Goal: Transaction & Acquisition: Purchase product/service

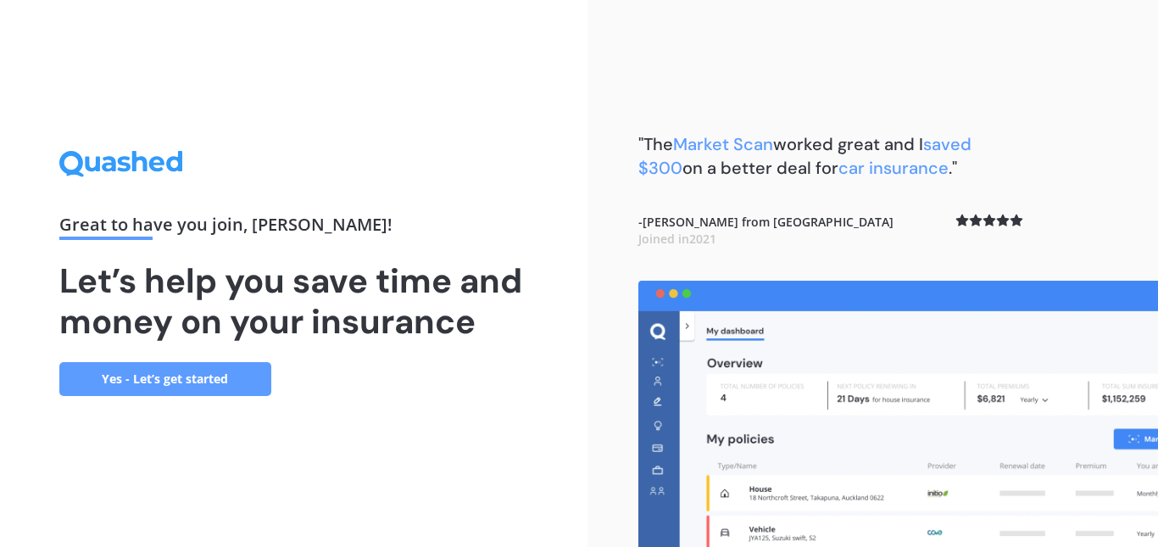
click at [175, 372] on link "Yes - Let’s get started" at bounding box center [165, 379] width 212 height 34
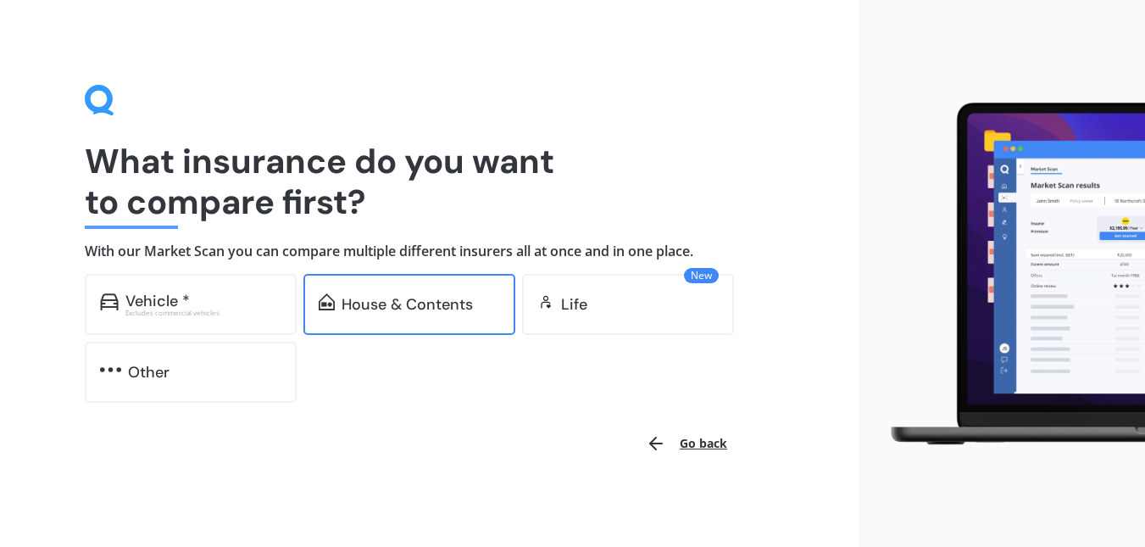
click at [371, 302] on div "House & Contents" at bounding box center [407, 304] width 131 height 17
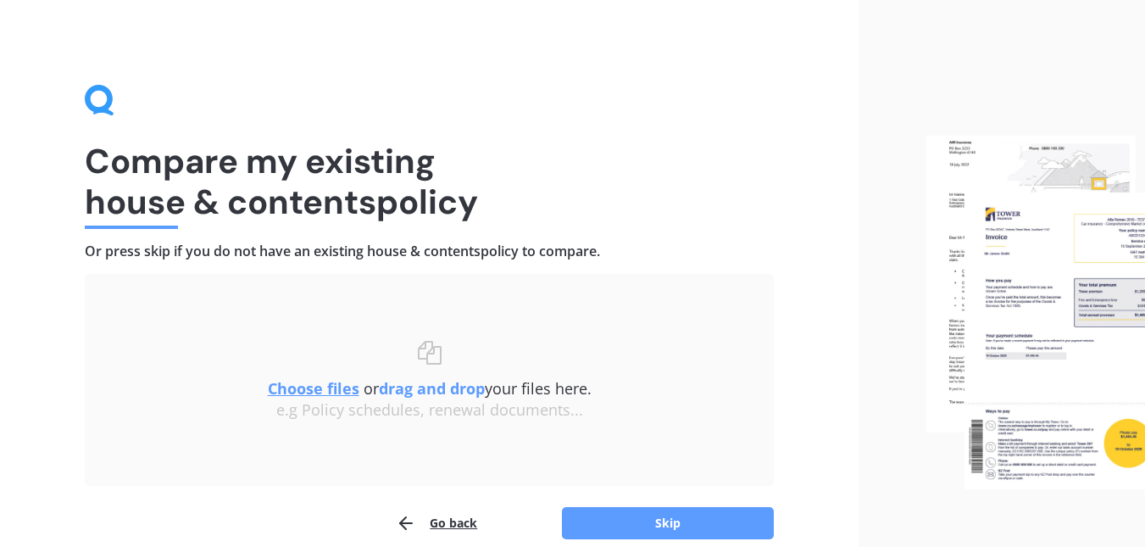
scroll to position [78, 0]
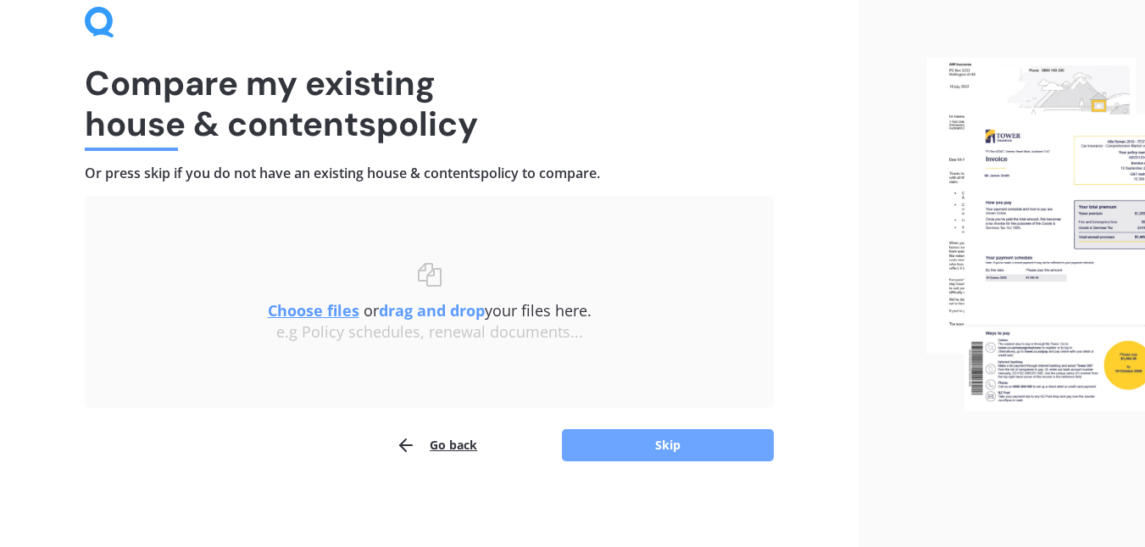
click at [588, 439] on button "Skip" at bounding box center [668, 445] width 212 height 32
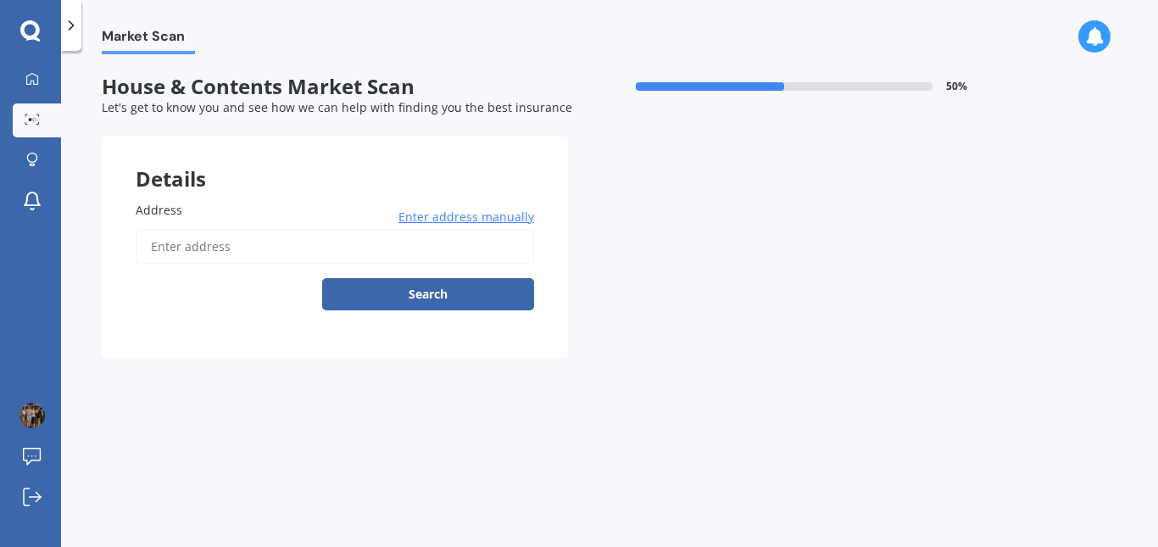
click at [222, 249] on input "Address" at bounding box center [335, 247] width 398 height 36
type input "[STREET_ADDRESS] 2010"
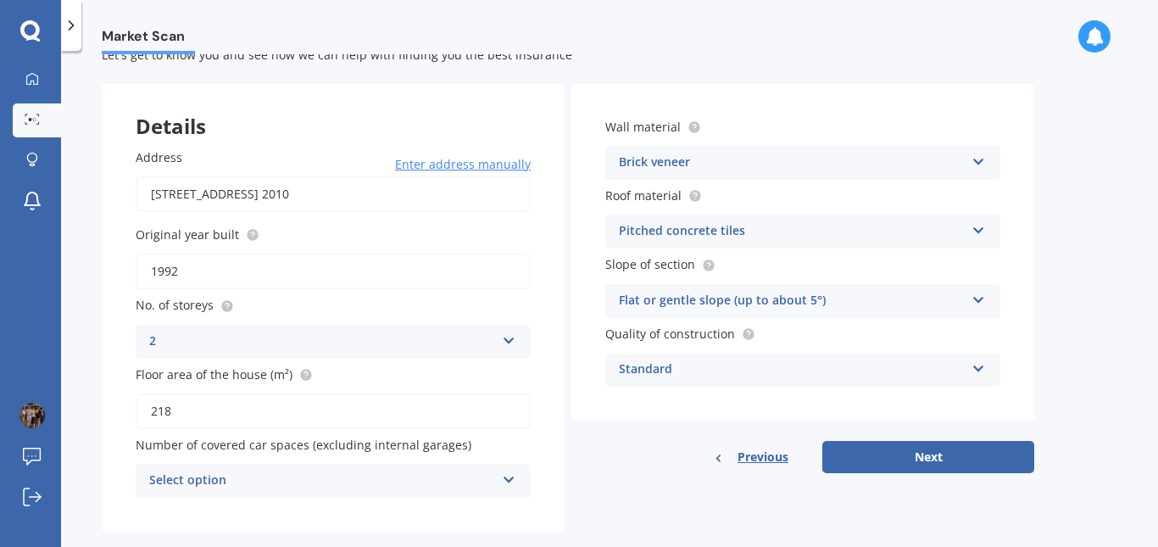
scroll to position [81, 0]
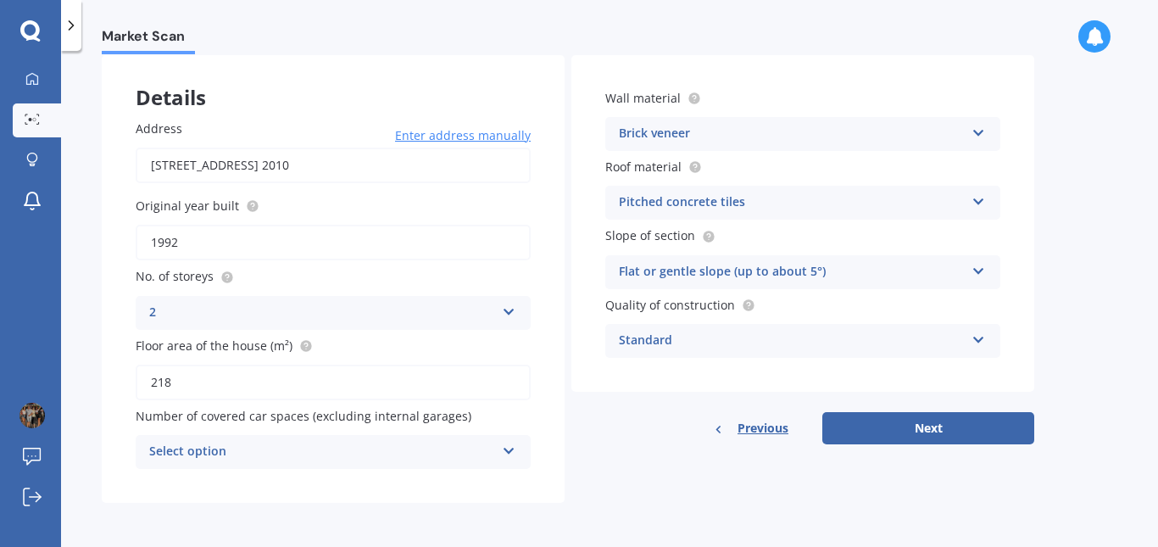
click at [508, 450] on icon at bounding box center [509, 447] width 14 height 12
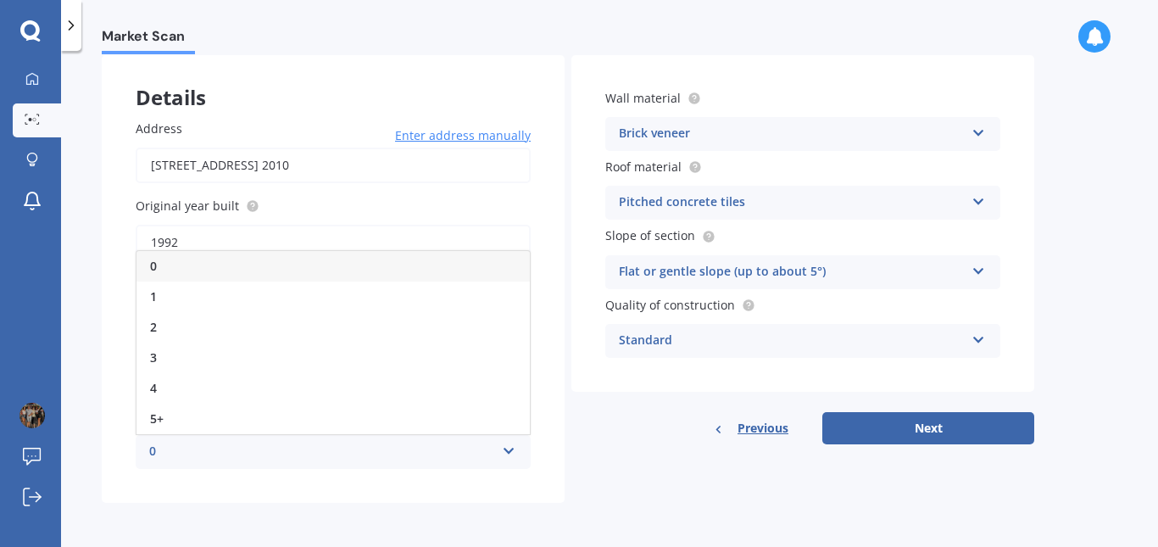
click at [508, 451] on icon at bounding box center [509, 447] width 14 height 12
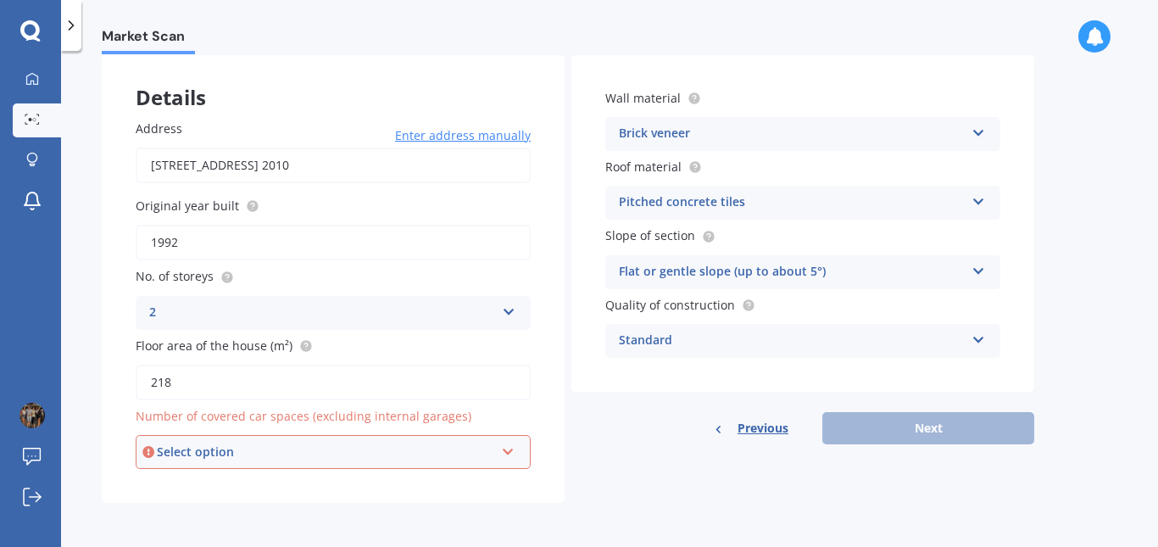
click at [511, 460] on div "Select option 0 1 2 3 4 5+" at bounding box center [333, 452] width 395 height 34
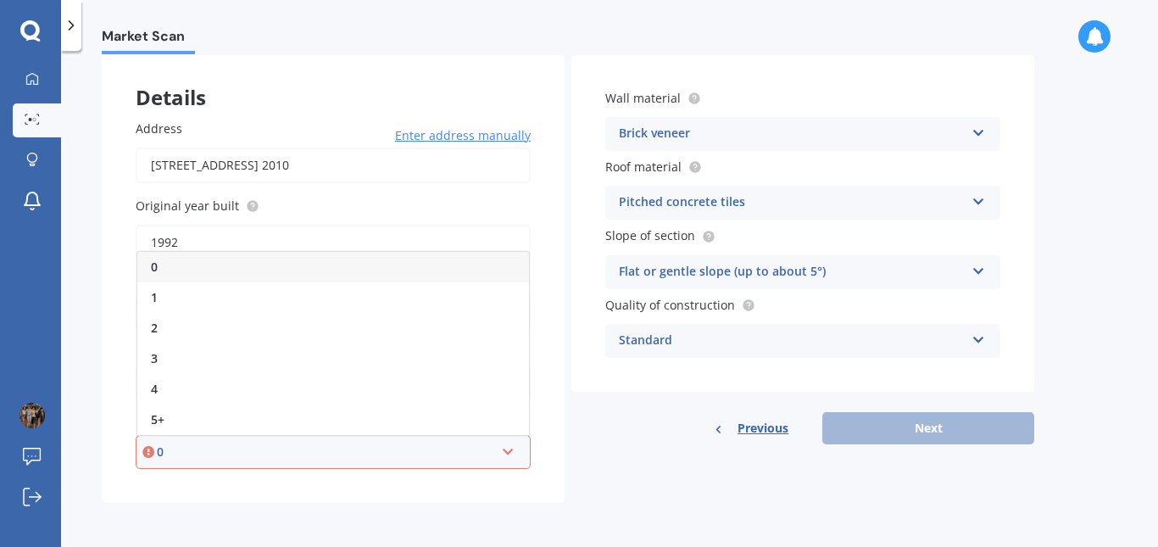
click at [371, 264] on div "0" at bounding box center [332, 267] width 391 height 31
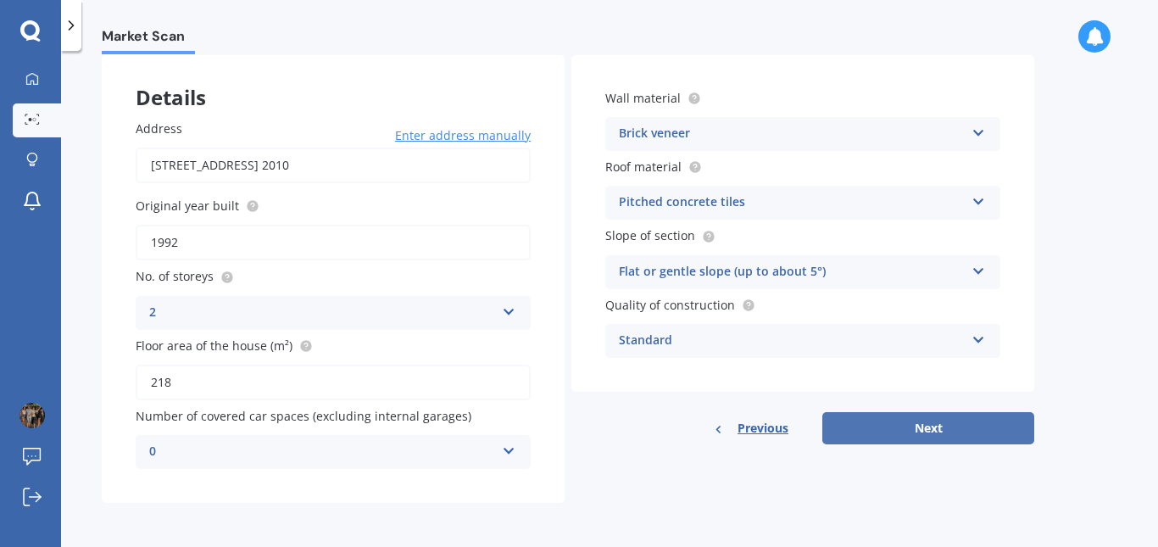
click at [883, 430] on button "Next" at bounding box center [928, 428] width 212 height 32
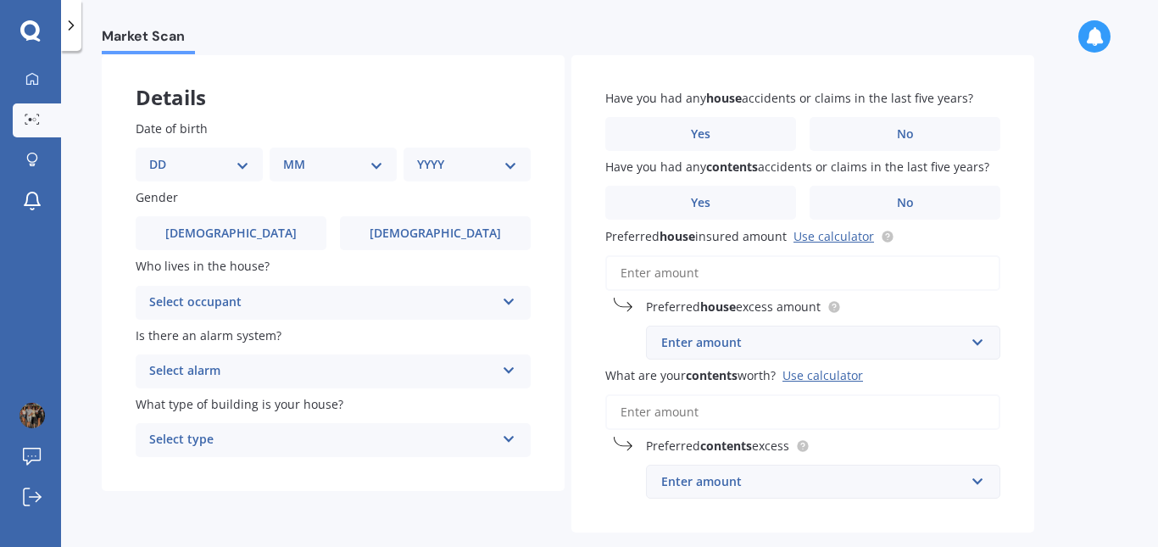
scroll to position [0, 0]
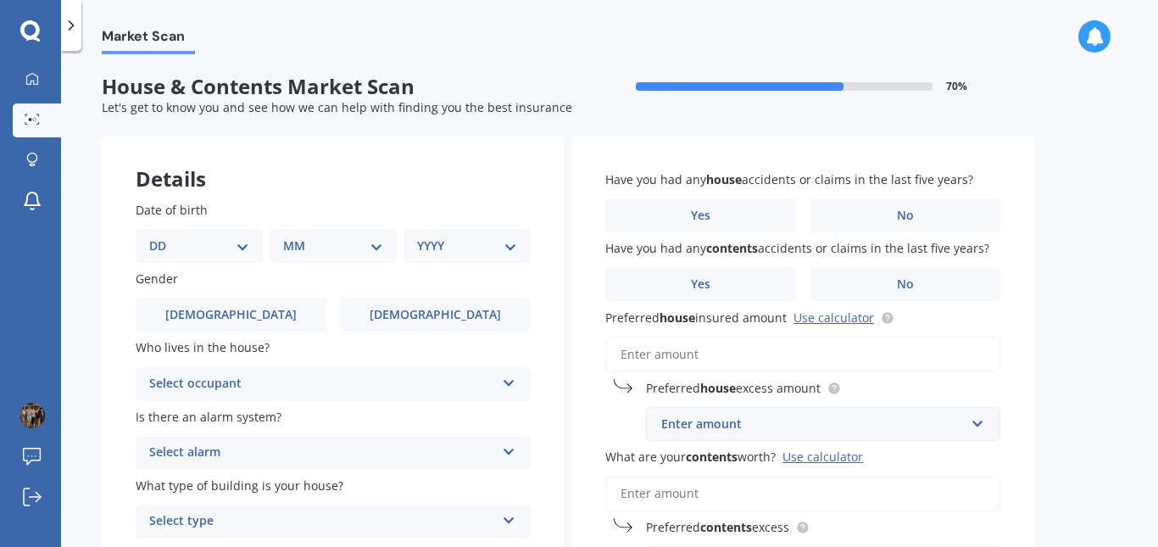
click at [242, 244] on select "DD 01 02 03 04 05 06 07 08 09 10 11 12 13 14 15 16 17 18 19 20 21 22 23 24 25 2…" at bounding box center [199, 245] width 100 height 19
select select "03"
click at [163, 236] on select "DD 01 02 03 04 05 06 07 08 09 10 11 12 13 14 15 16 17 18 19 20 21 22 23 24 25 2…" at bounding box center [199, 245] width 100 height 19
click at [342, 246] on select "MM 01 02 03 04 05 06 07 08 09 10 11 12" at bounding box center [336, 245] width 93 height 19
select select "09"
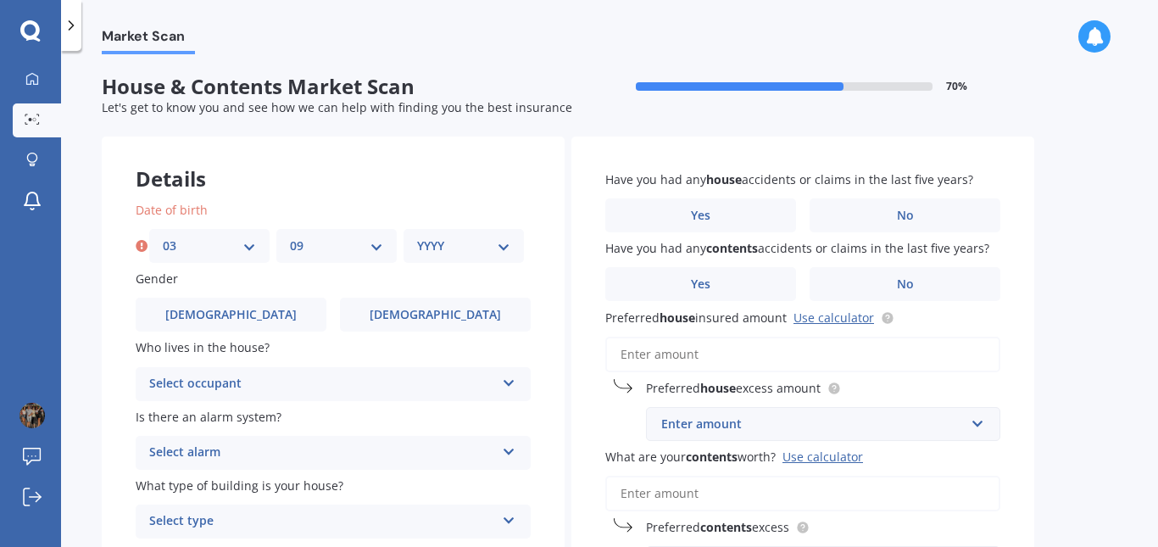
click at [290, 236] on select "MM 01 02 03 04 05 06 07 08 09 10 11 12" at bounding box center [336, 245] width 93 height 19
click at [447, 250] on select "YYYY 2009 2008 2007 2006 2005 2004 2003 2002 2001 2000 1999 1998 1997 1996 1995…" at bounding box center [463, 245] width 93 height 19
select select "1967"
click at [417, 236] on select "YYYY 2009 2008 2007 2006 2005 2004 2003 2002 2001 2000 1999 1998 1997 1996 1995…" at bounding box center [463, 245] width 93 height 19
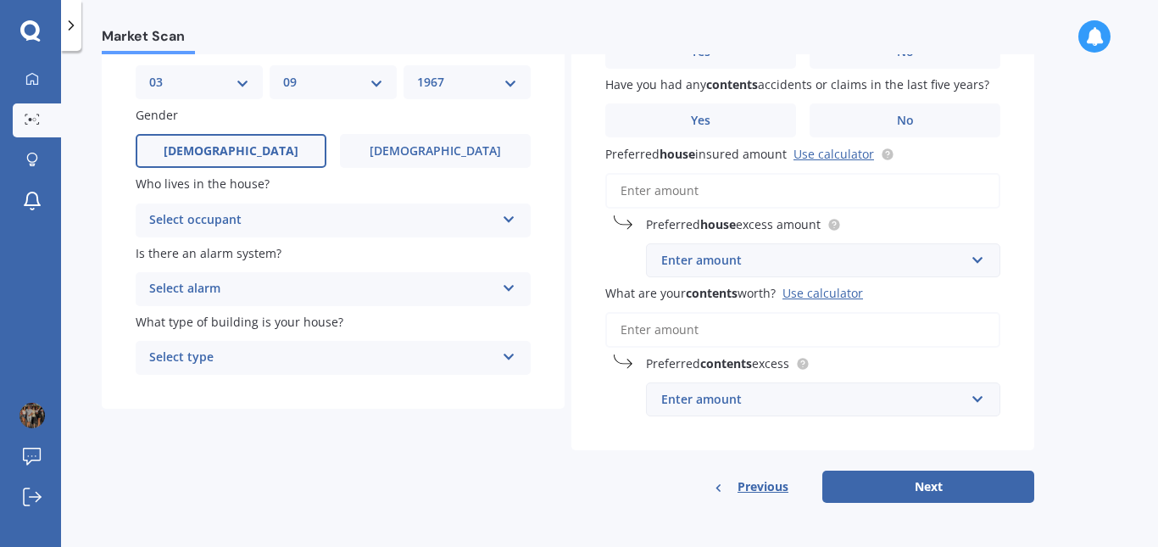
click at [257, 158] on label "[DEMOGRAPHIC_DATA]" at bounding box center [231, 151] width 191 height 34
click at [0, 0] on input "[DEMOGRAPHIC_DATA]" at bounding box center [0, 0] width 0 height 0
click at [268, 216] on div "Select occupant" at bounding box center [322, 220] width 346 height 20
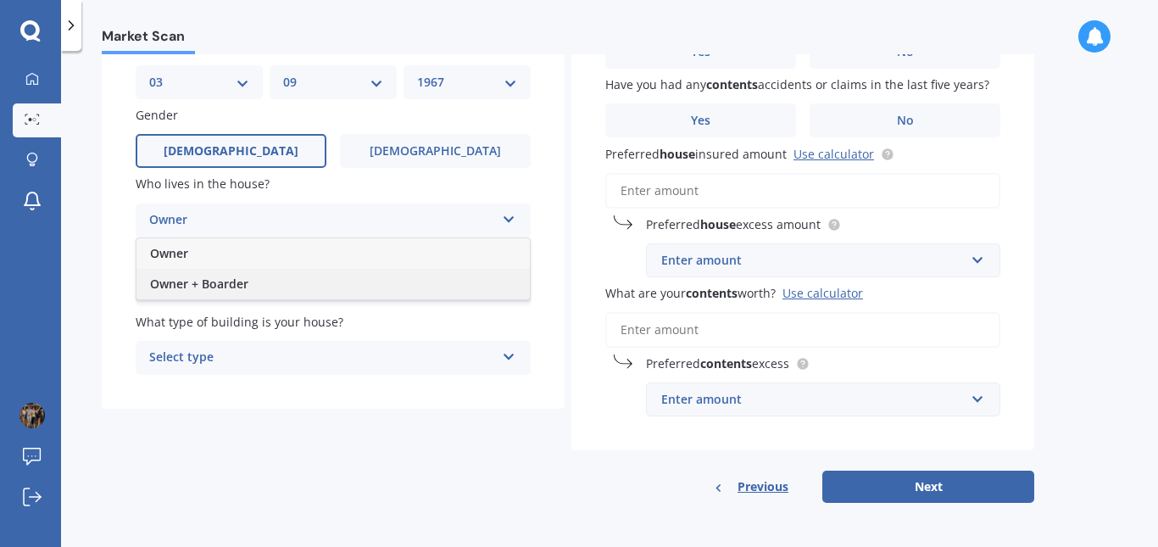
click at [237, 282] on span "Owner + Boarder" at bounding box center [199, 283] width 98 height 16
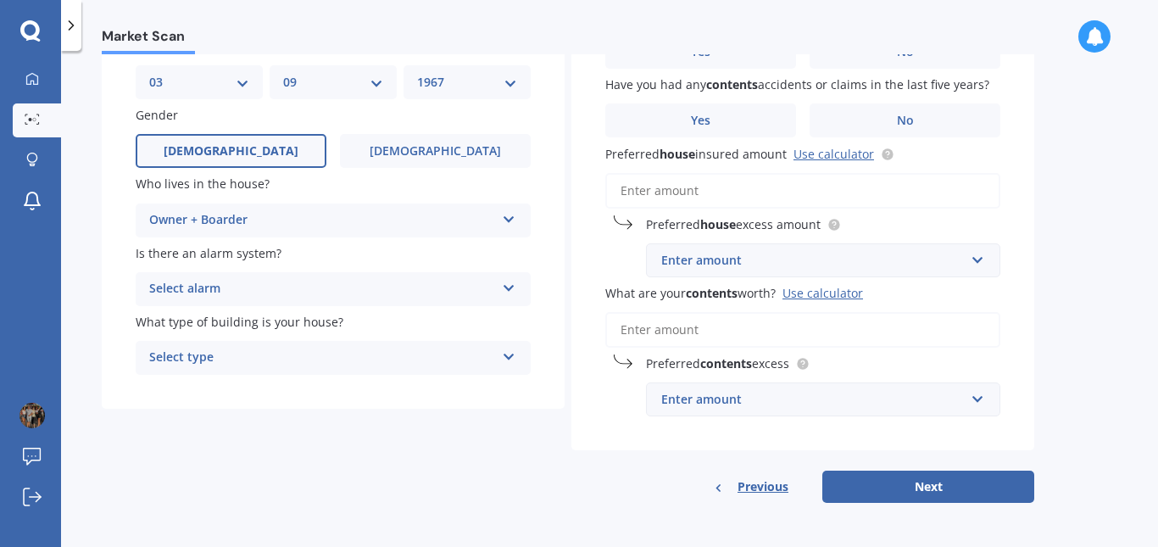
click at [234, 282] on div "Select alarm" at bounding box center [322, 289] width 346 height 20
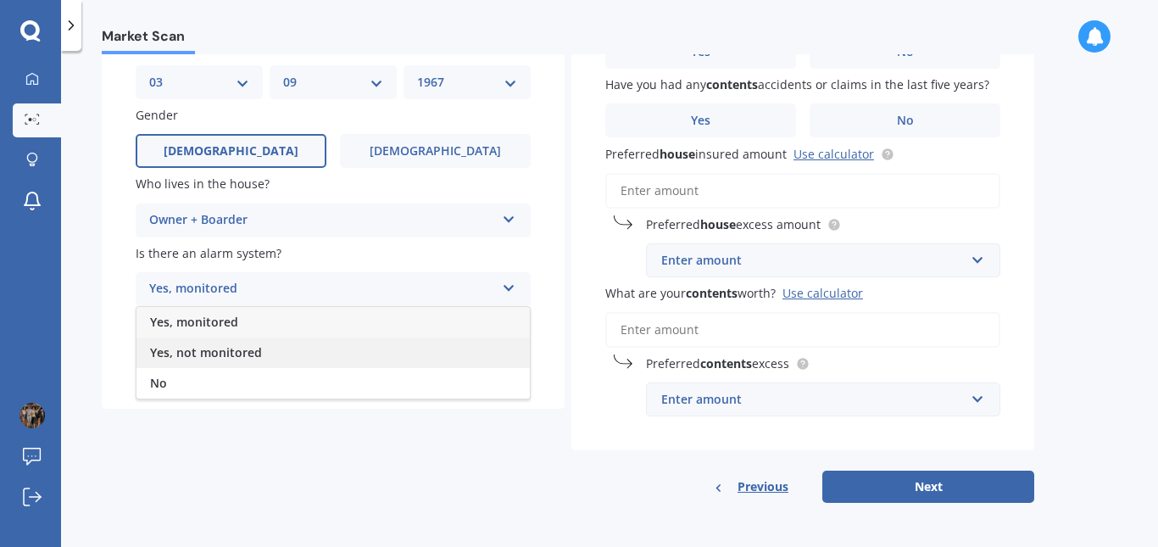
click at [192, 357] on span "Yes, not monitored" at bounding box center [206, 352] width 112 height 16
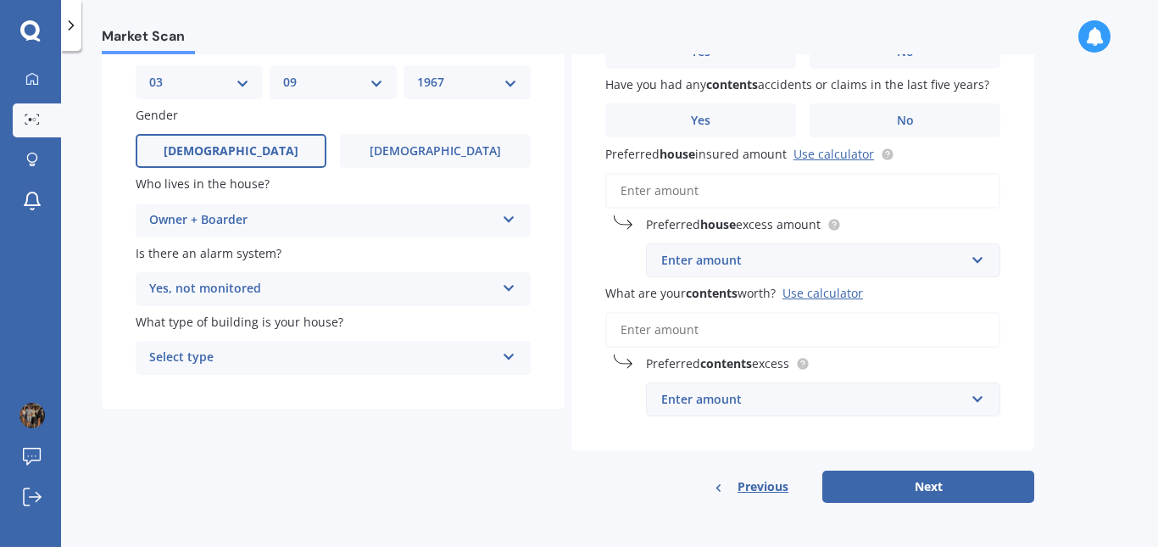
click at [226, 359] on div "Select type" at bounding box center [322, 357] width 346 height 20
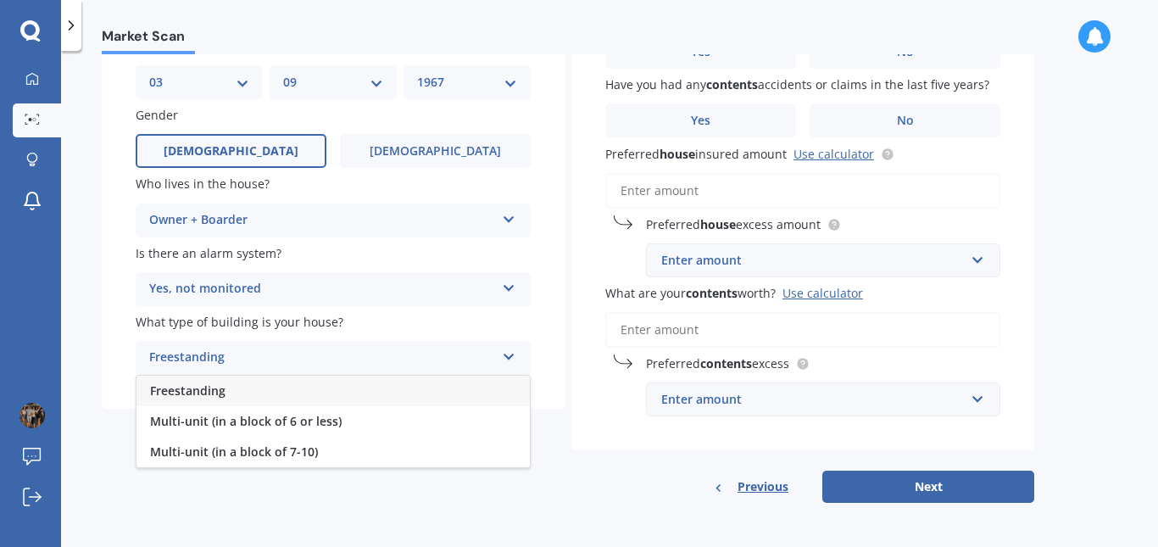
click at [219, 388] on span "Freestanding" at bounding box center [187, 390] width 75 height 16
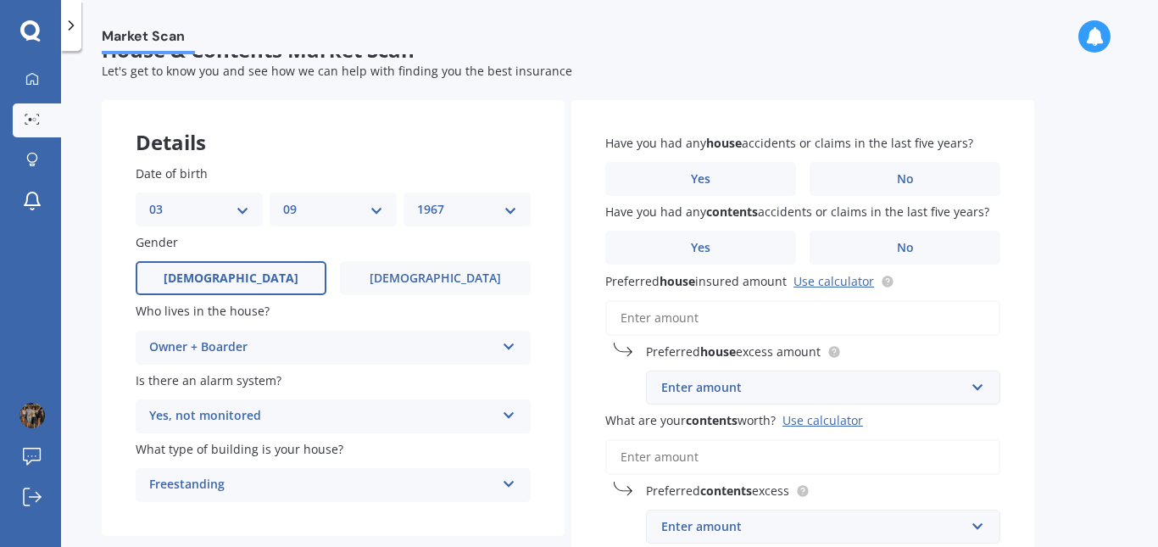
scroll to position [0, 0]
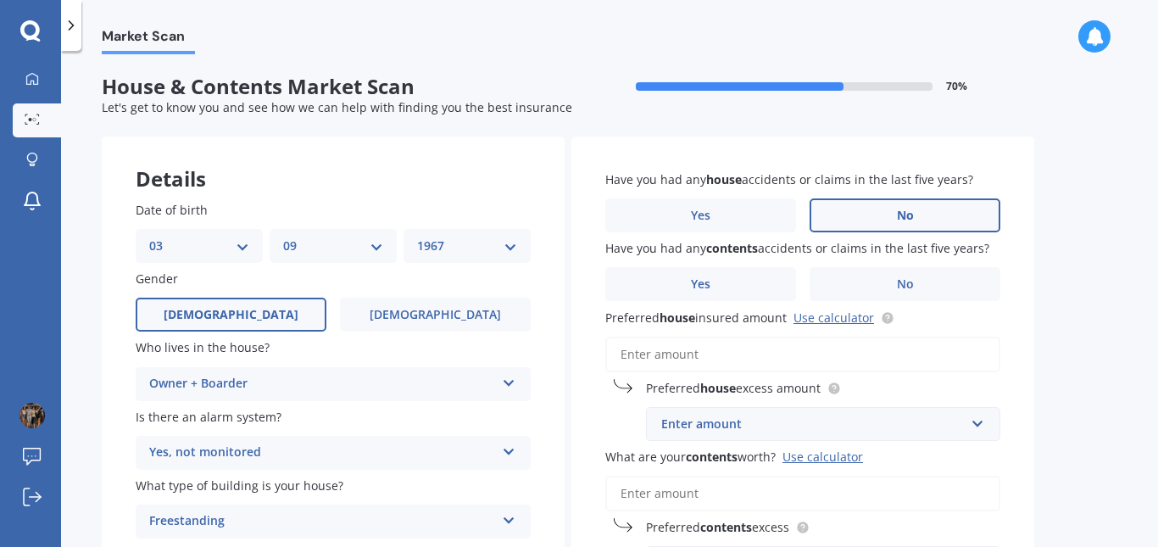
click at [907, 215] on span "No" at bounding box center [905, 215] width 17 height 14
click at [0, 0] on input "No" at bounding box center [0, 0] width 0 height 0
click at [901, 288] on span "No" at bounding box center [905, 284] width 17 height 14
click at [0, 0] on input "No" at bounding box center [0, 0] width 0 height 0
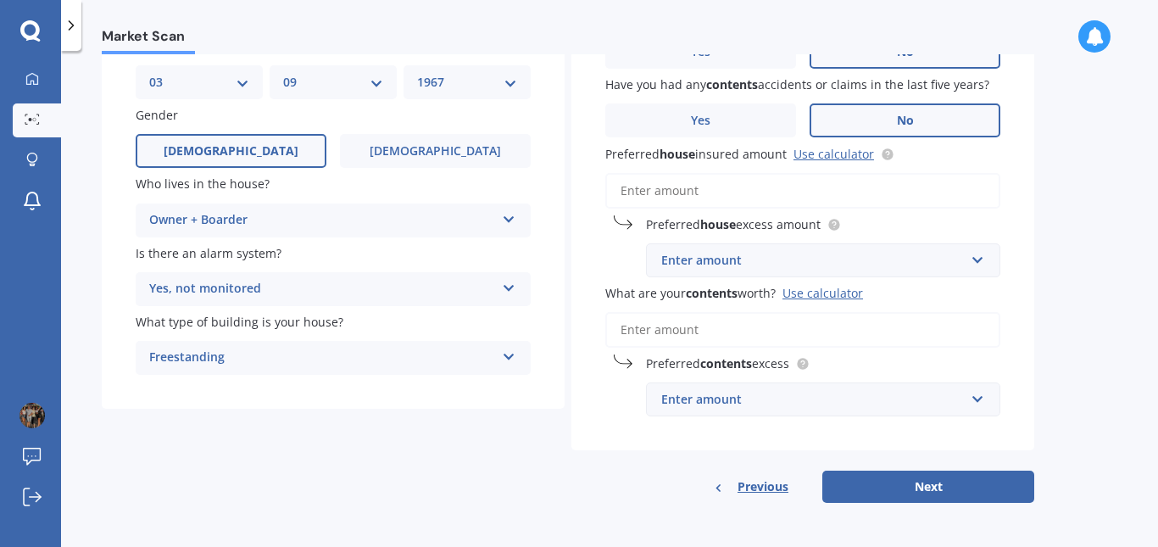
click at [727, 186] on input "Preferred house insured amount Use calculator" at bounding box center [802, 191] width 395 height 36
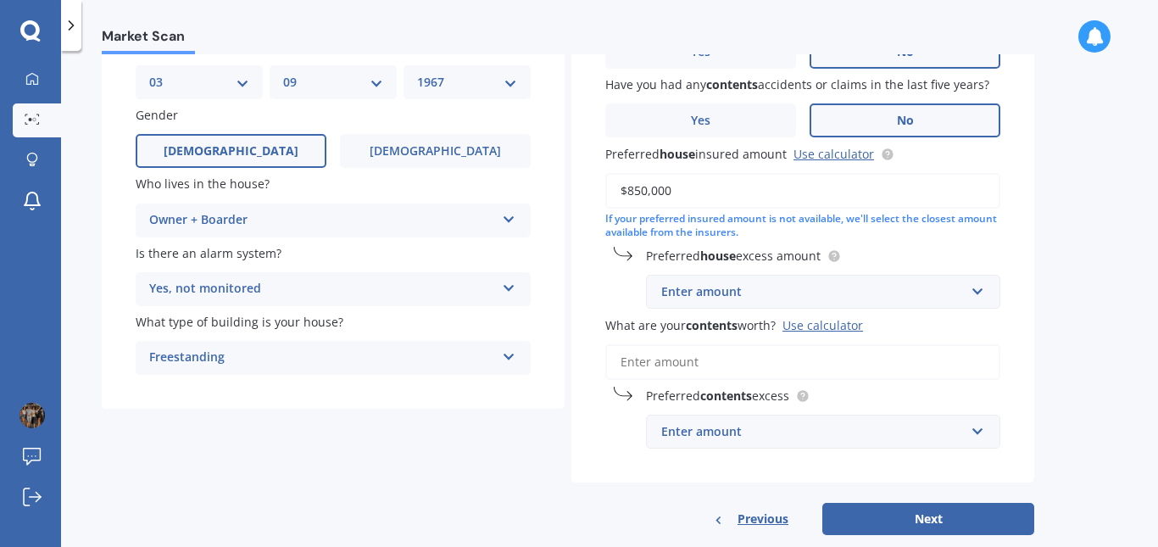
type input "$850,000"
click at [845, 298] on div "Enter amount" at bounding box center [812, 291] width 303 height 19
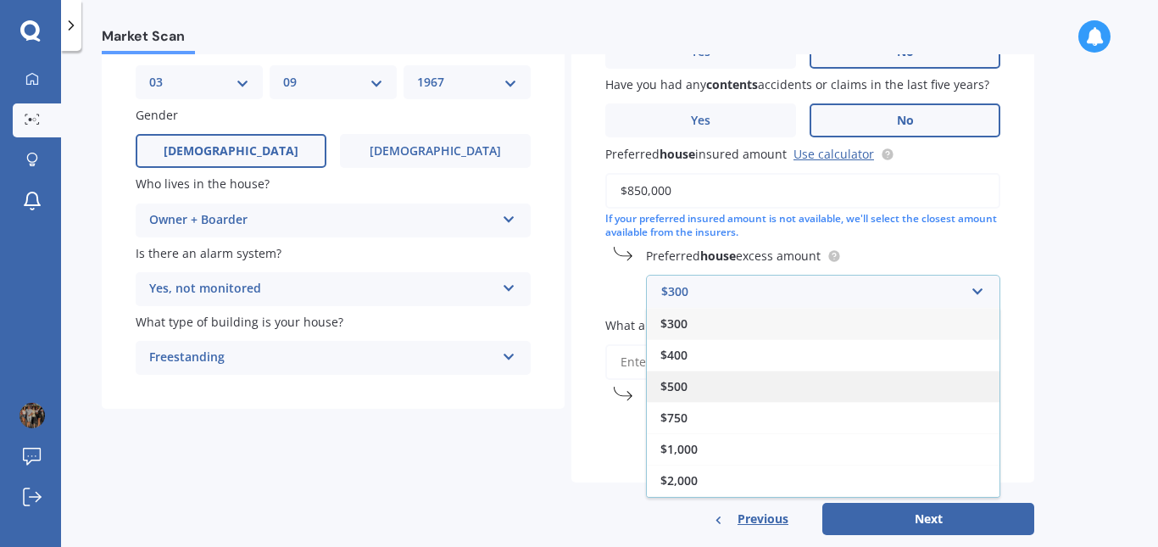
click at [801, 387] on div "$500" at bounding box center [823, 385] width 353 height 31
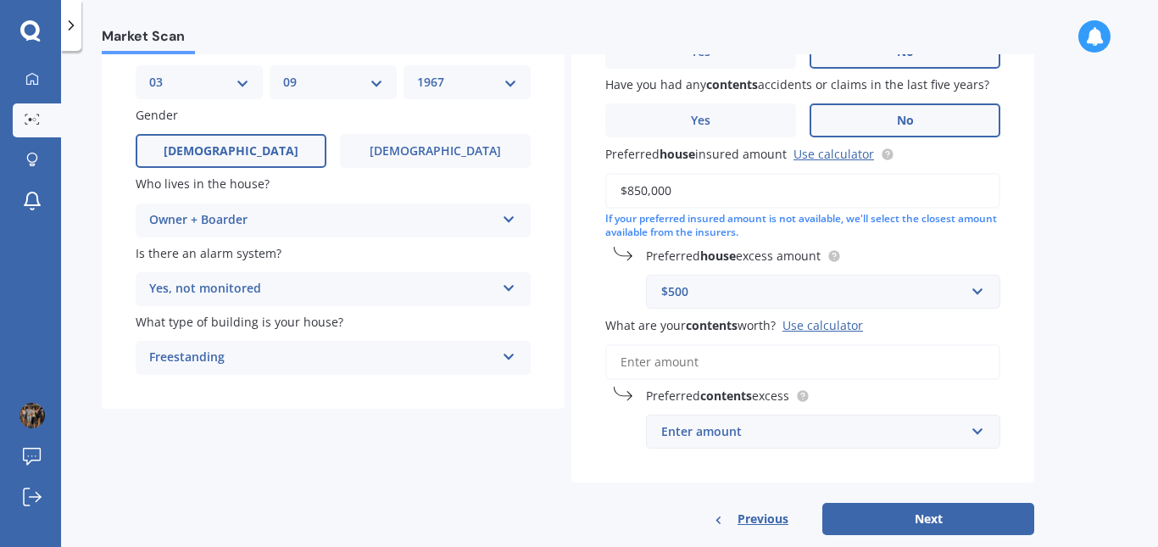
scroll to position [196, 0]
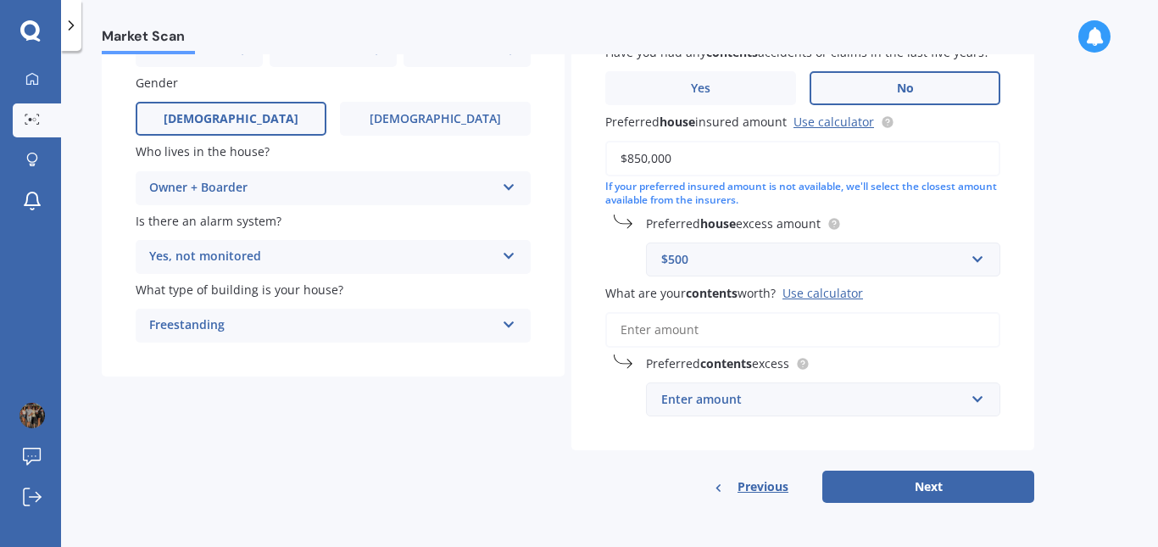
click at [799, 334] on input "What are your contents worth? Use calculator" at bounding box center [802, 330] width 395 height 36
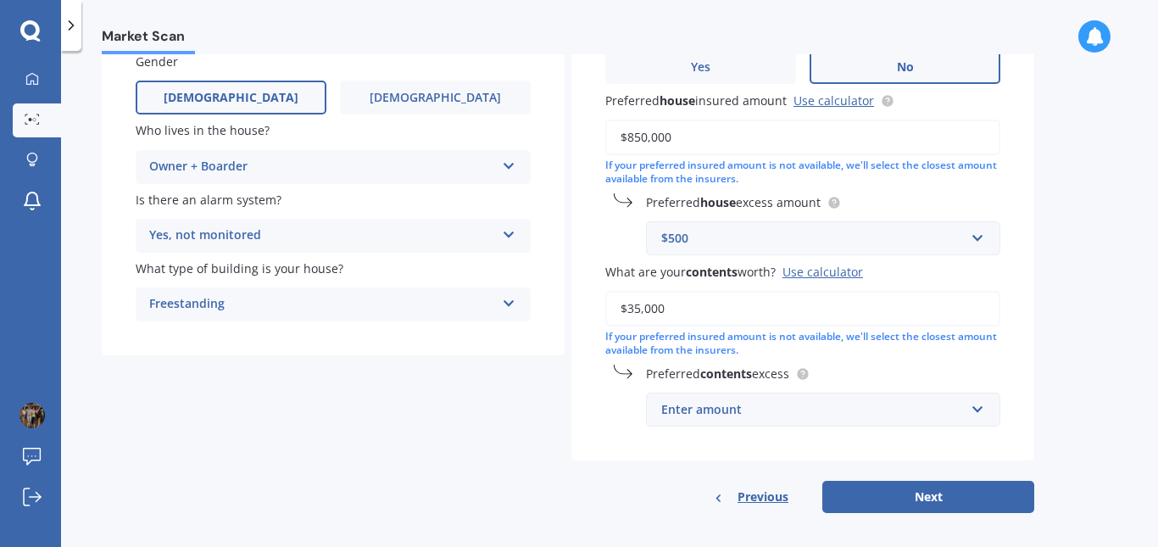
scroll to position [227, 0]
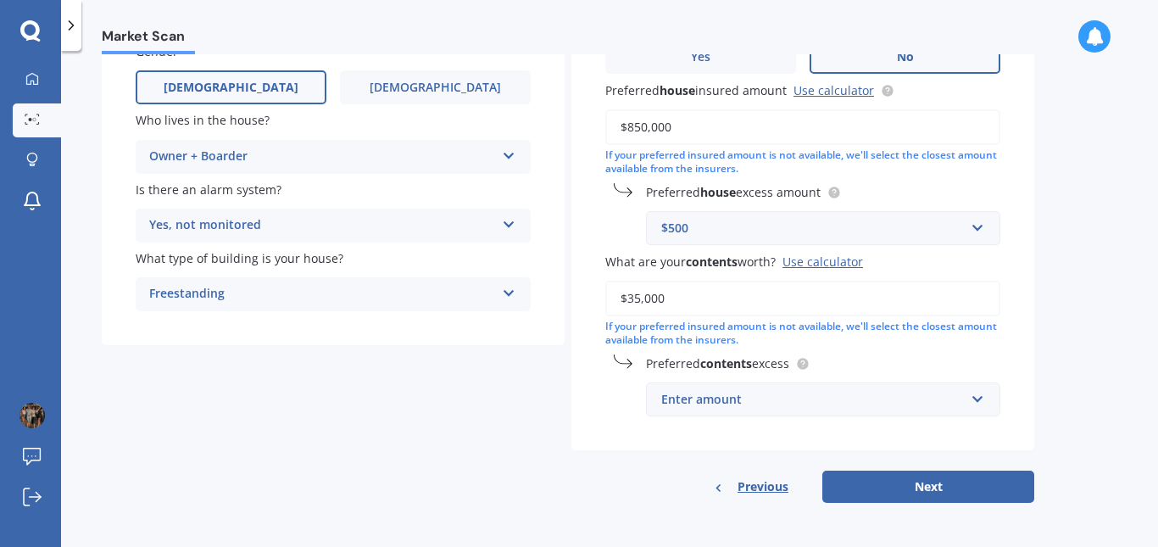
type input "$35,000"
click at [855, 400] on div "Enter amount" at bounding box center [812, 399] width 303 height 19
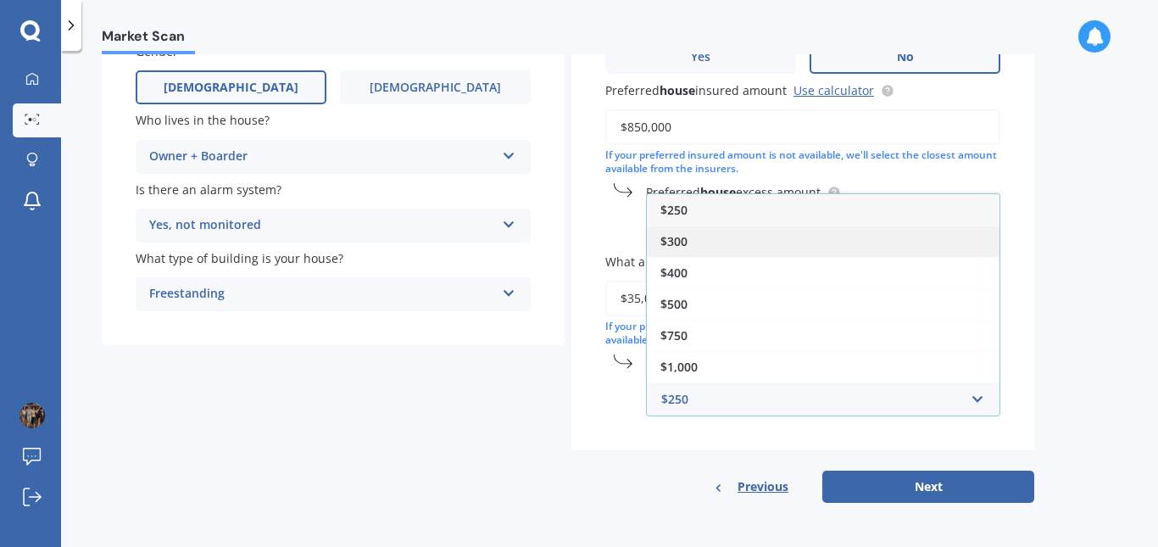
click at [829, 250] on div "$300" at bounding box center [823, 240] width 353 height 31
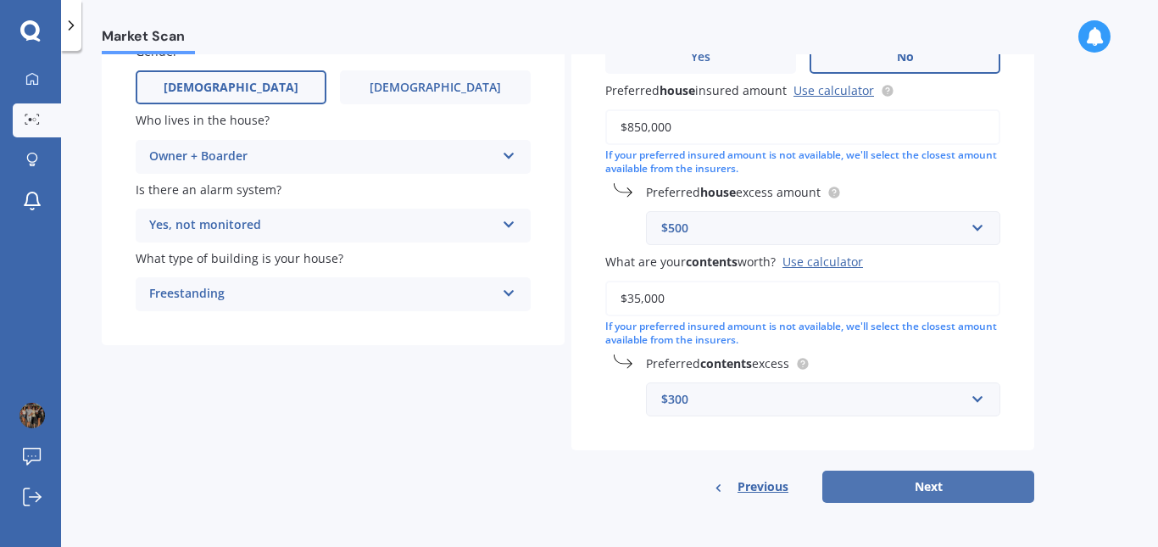
click at [933, 481] on button "Next" at bounding box center [928, 486] width 212 height 32
select select "03"
select select "09"
select select "1967"
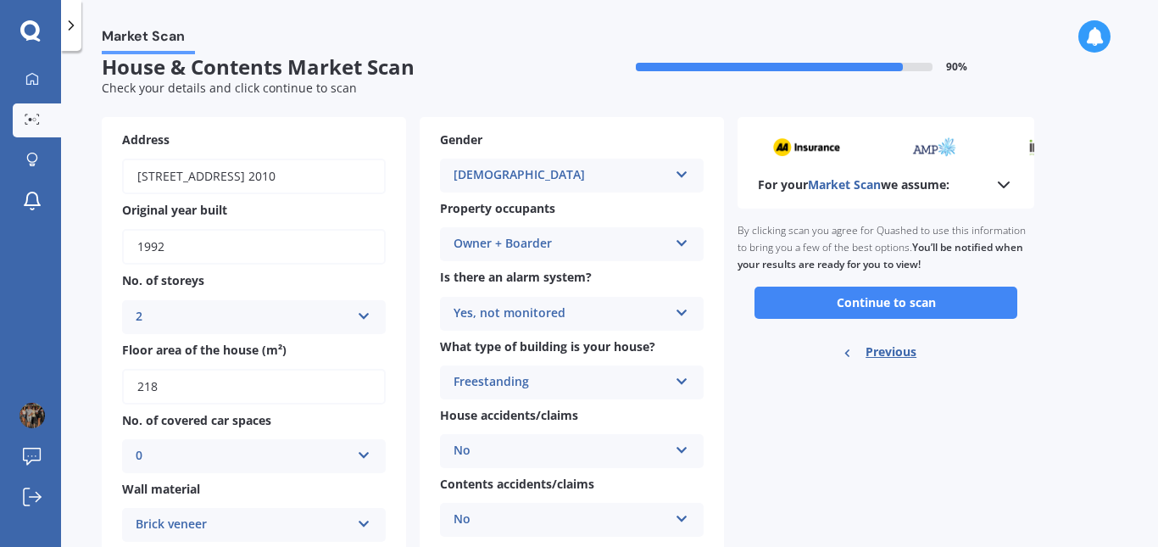
scroll to position [0, 0]
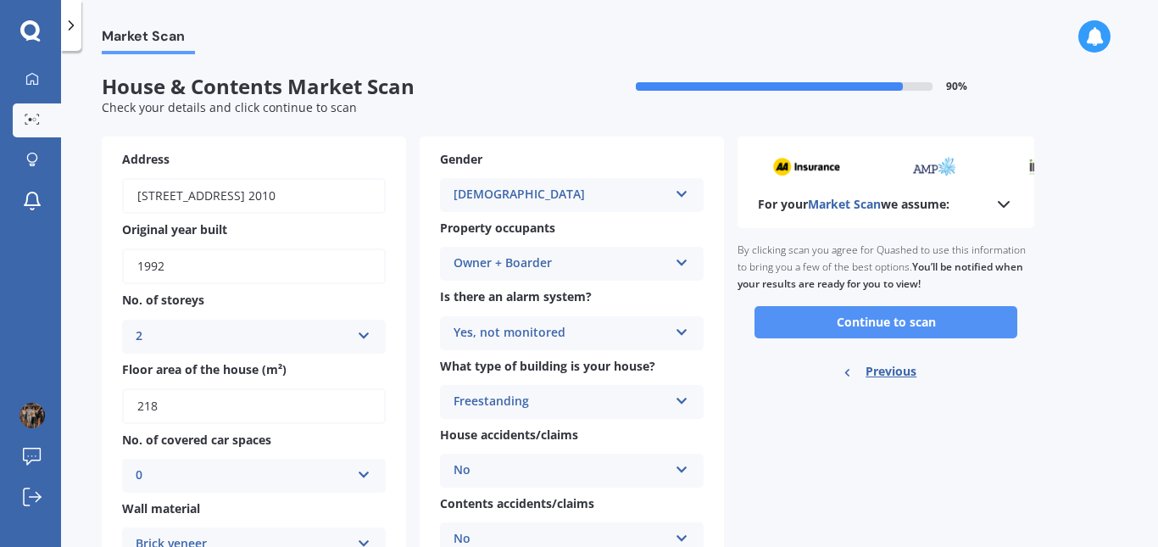
click at [919, 324] on button "Continue to scan" at bounding box center [885, 322] width 263 height 32
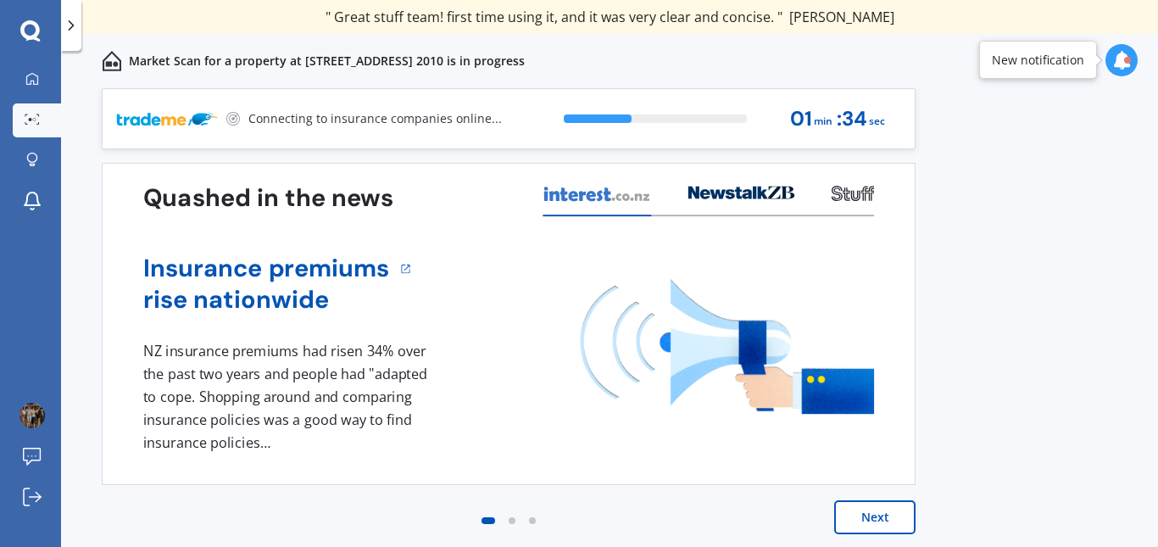
scroll to position [4, 0]
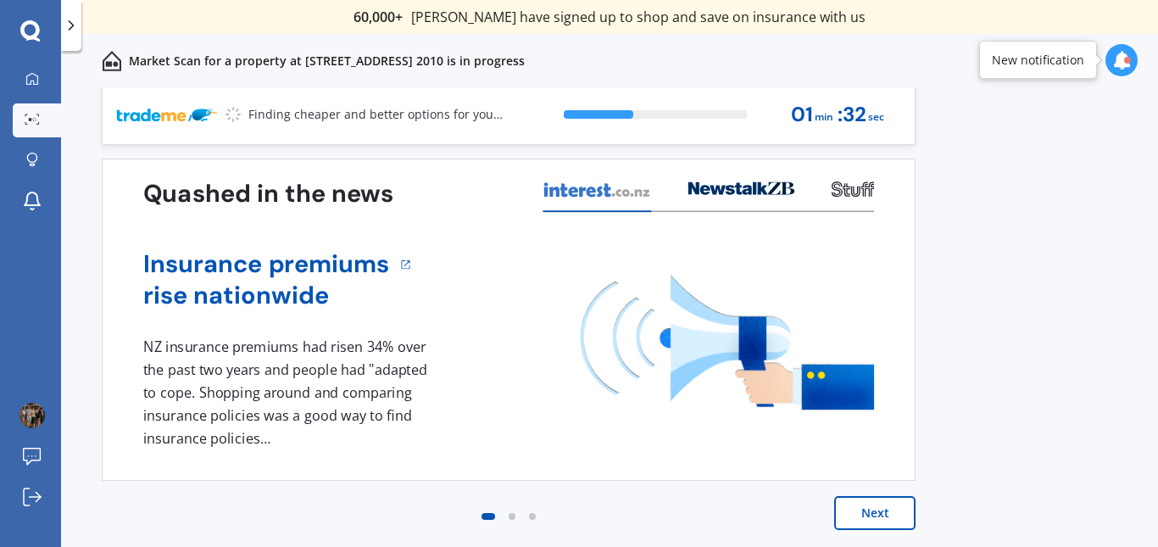
click at [875, 508] on button "Next" at bounding box center [874, 513] width 81 height 34
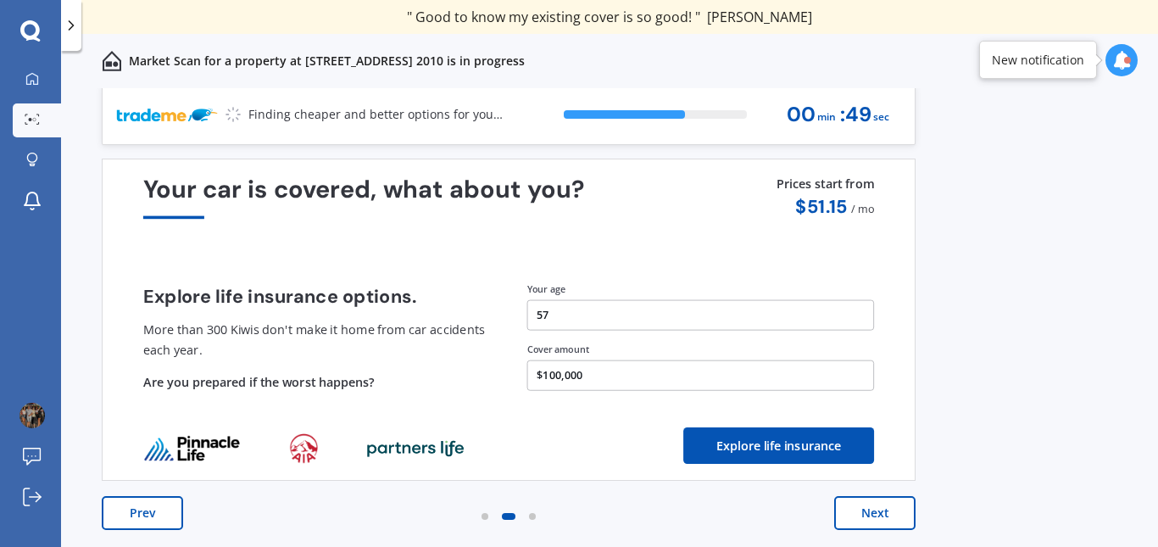
click at [872, 515] on button "Next" at bounding box center [874, 513] width 81 height 34
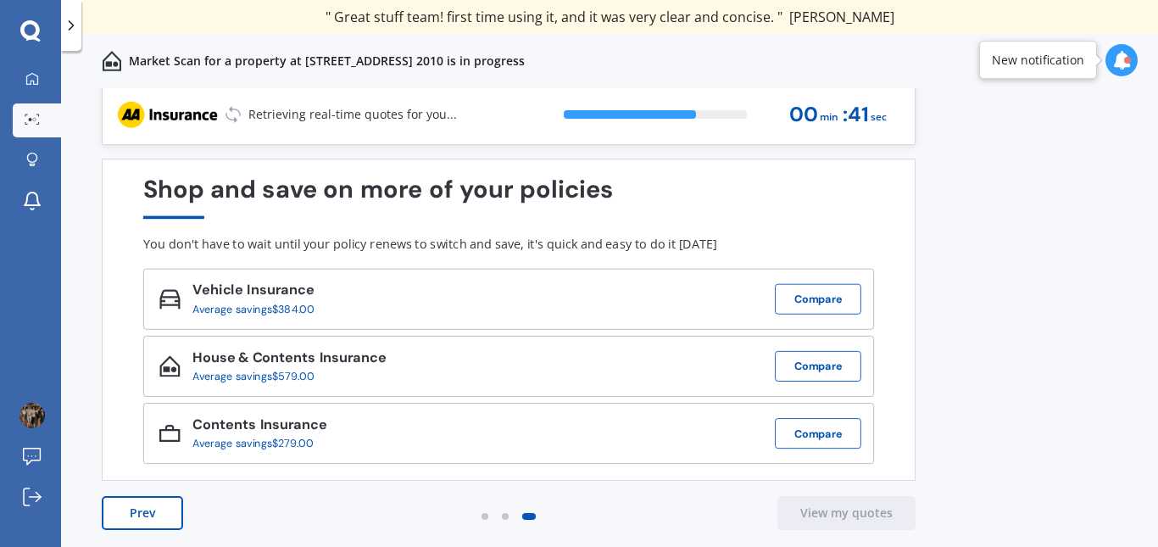
scroll to position [0, 0]
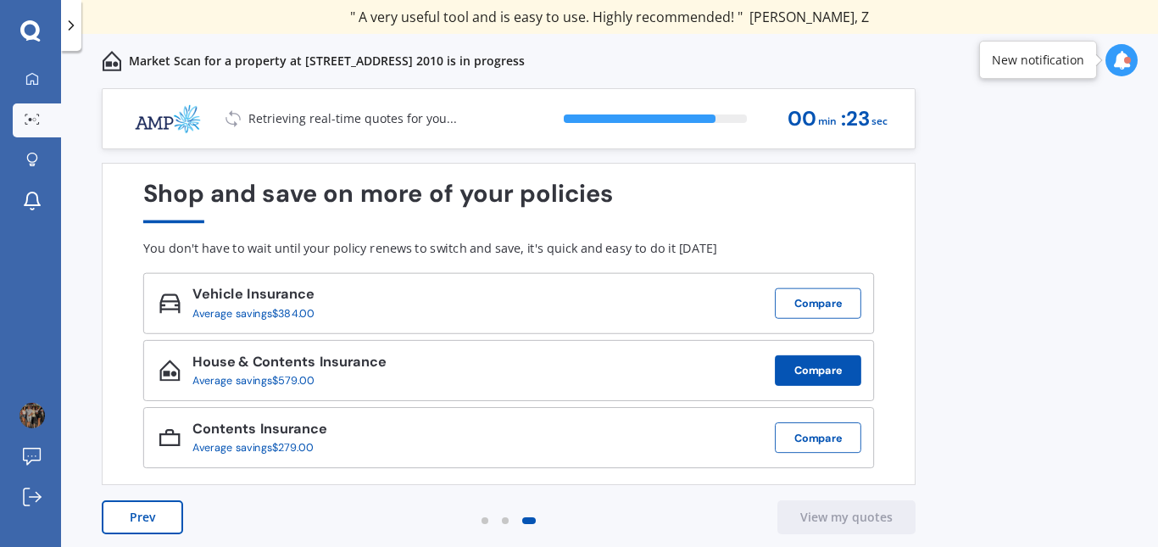
click at [841, 372] on button "Compare" at bounding box center [818, 370] width 86 height 31
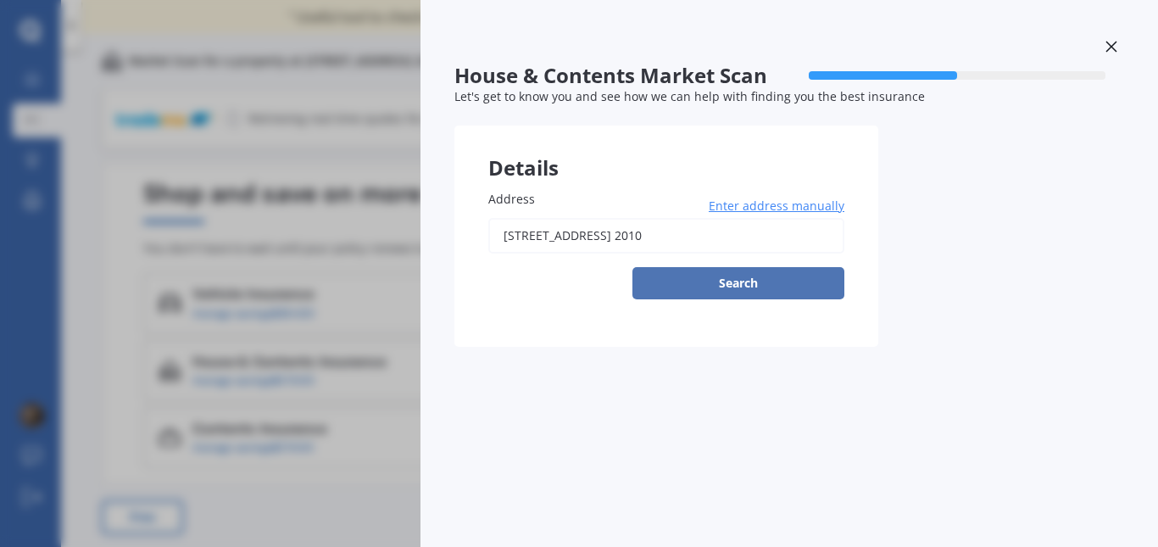
click at [657, 277] on button "Search" at bounding box center [738, 283] width 212 height 32
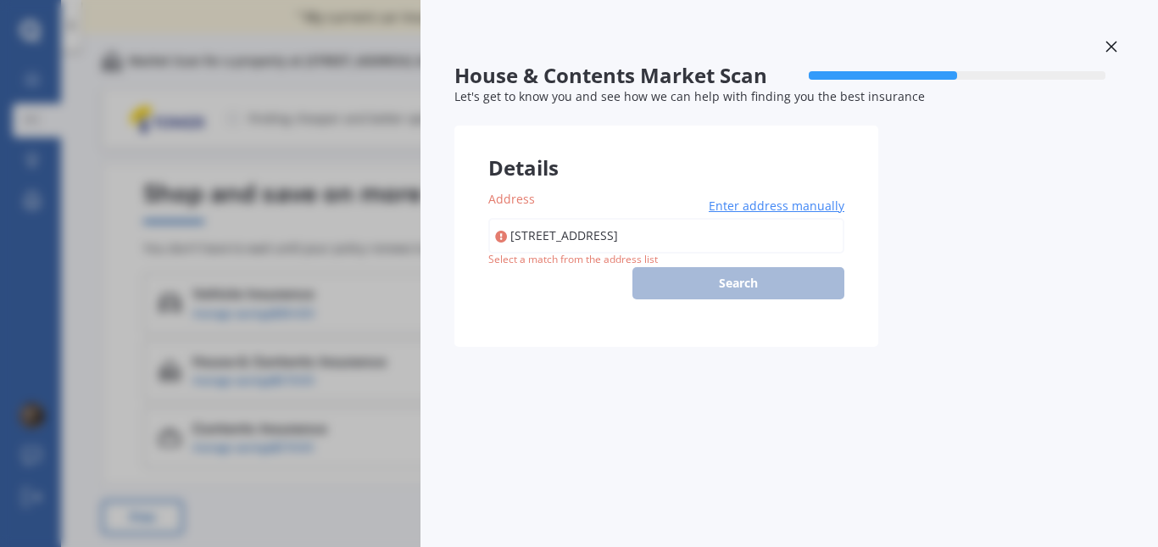
type input "[STREET_ADDRESS] 2010"
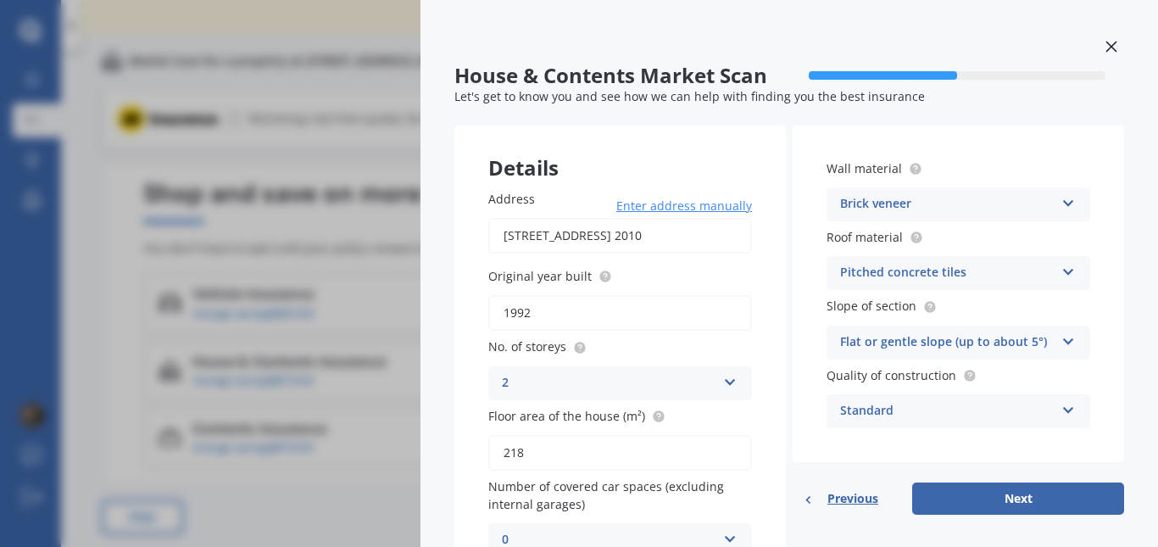
click at [280, 292] on div "House & Contents Market Scan 50 % Let's get to know you and see how we can help…" at bounding box center [579, 273] width 1158 height 547
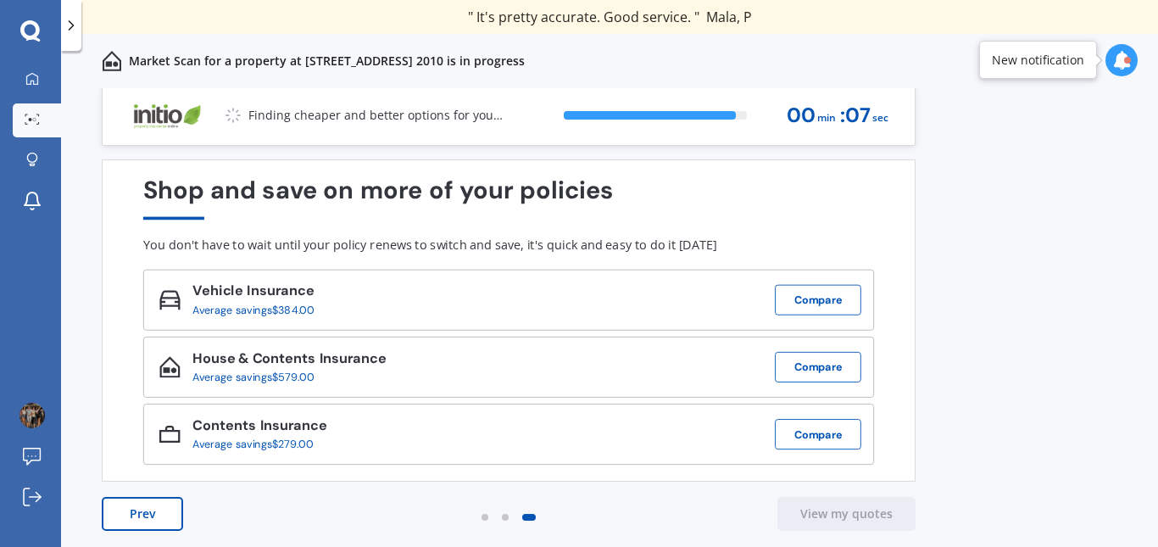
scroll to position [4, 0]
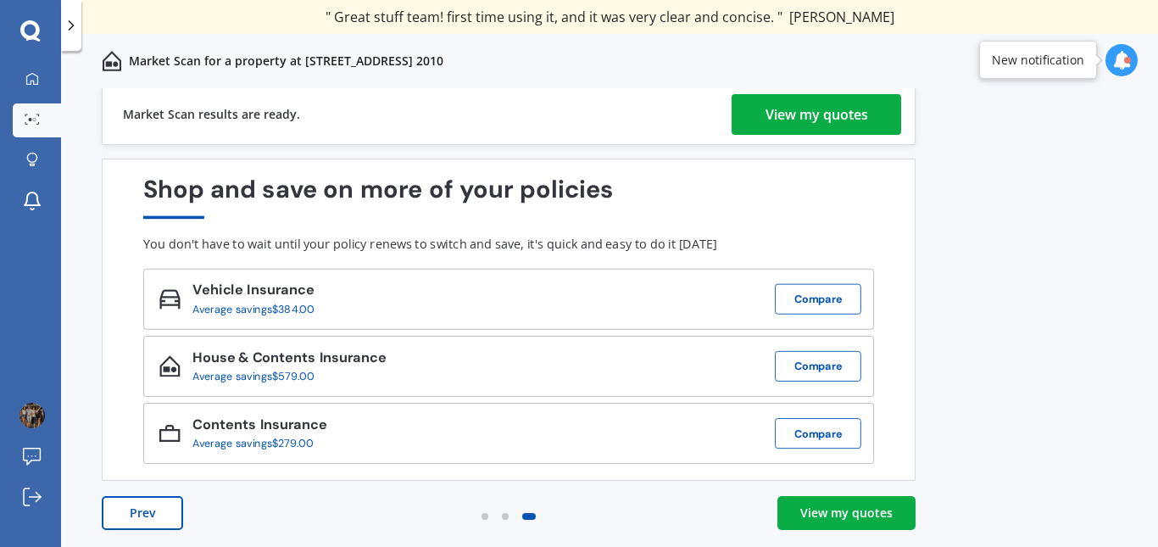
click at [865, 516] on div "View my quotes" at bounding box center [846, 512] width 92 height 17
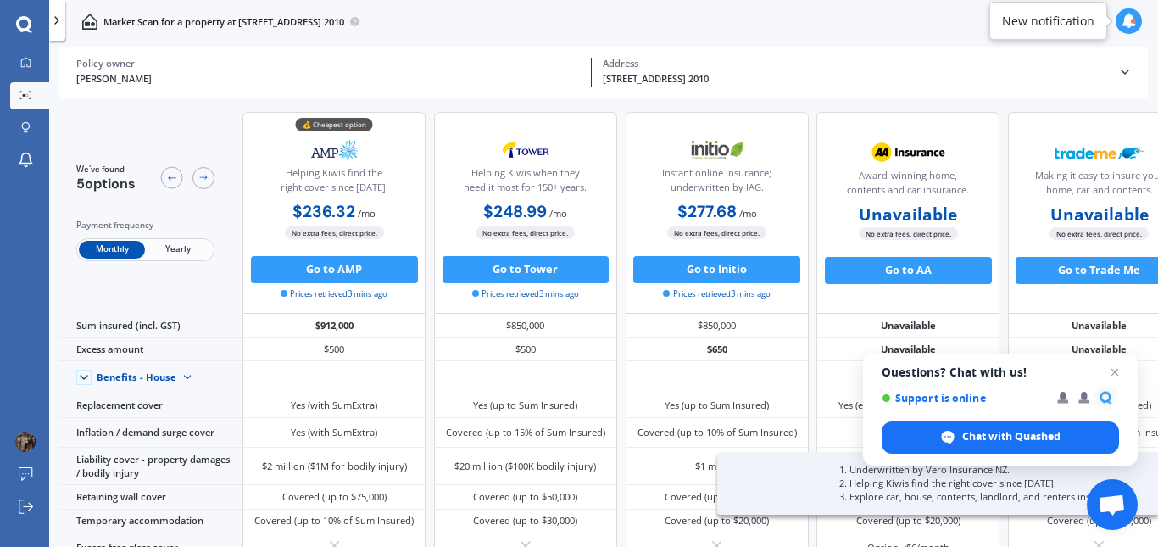
scroll to position [247, 0]
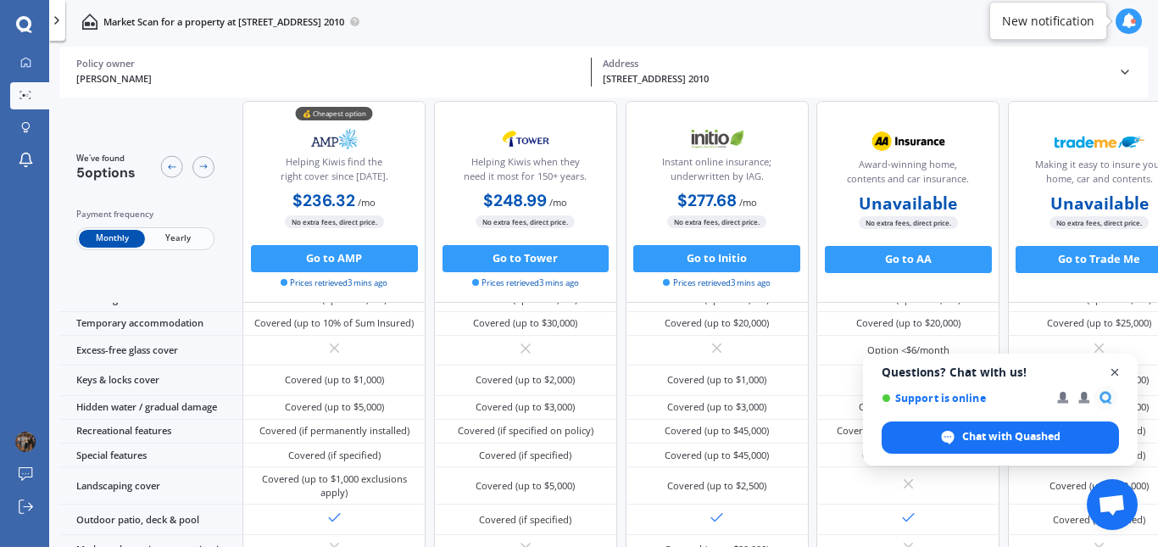
click at [1112, 373] on span "Open chat" at bounding box center [1114, 372] width 21 height 21
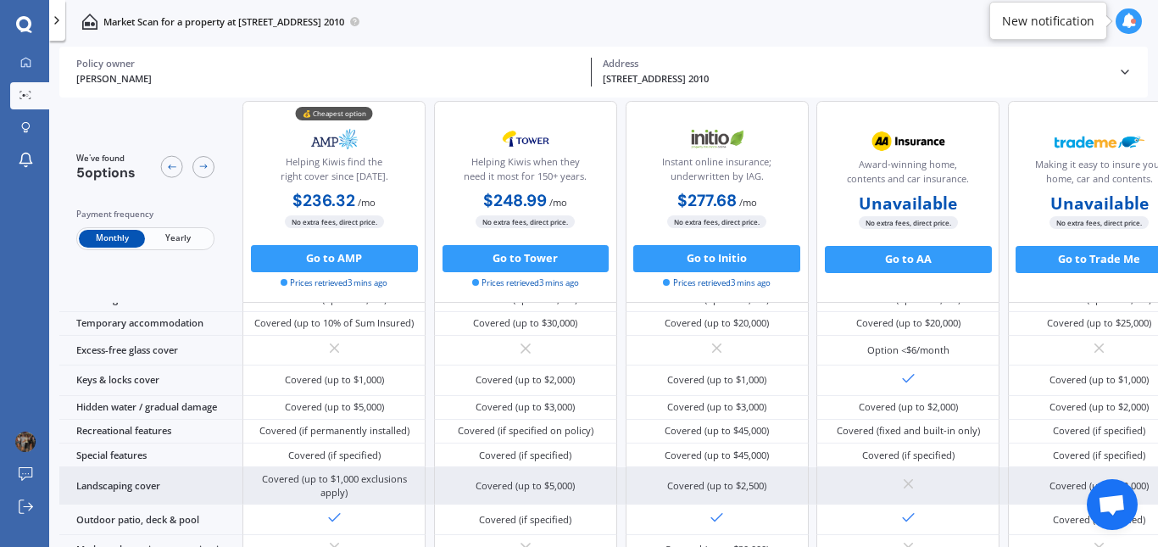
scroll to position [0, 0]
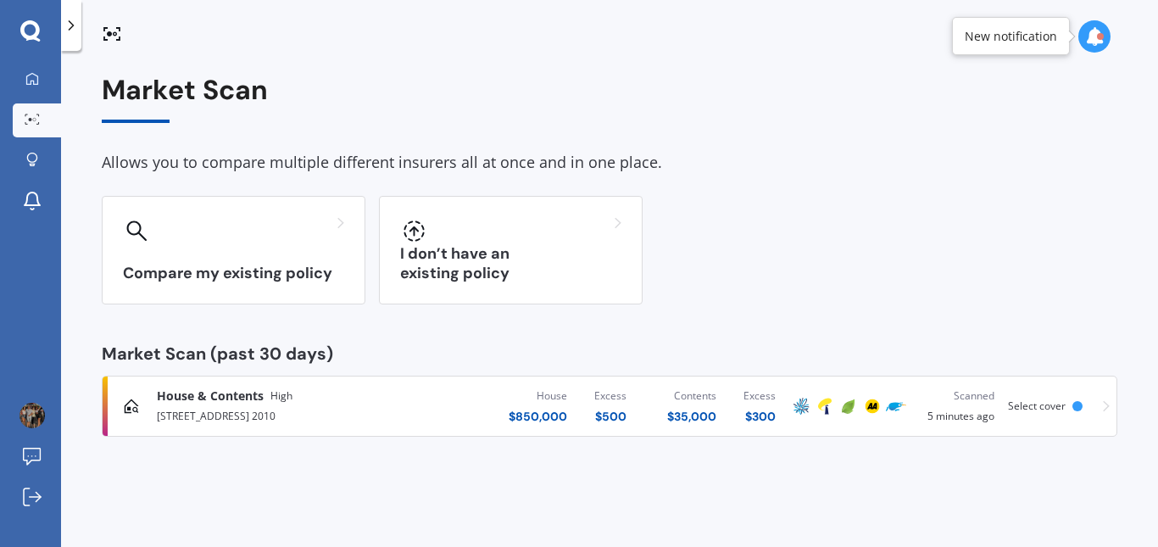
click at [1108, 403] on icon at bounding box center [1105, 406] width 7 height 12
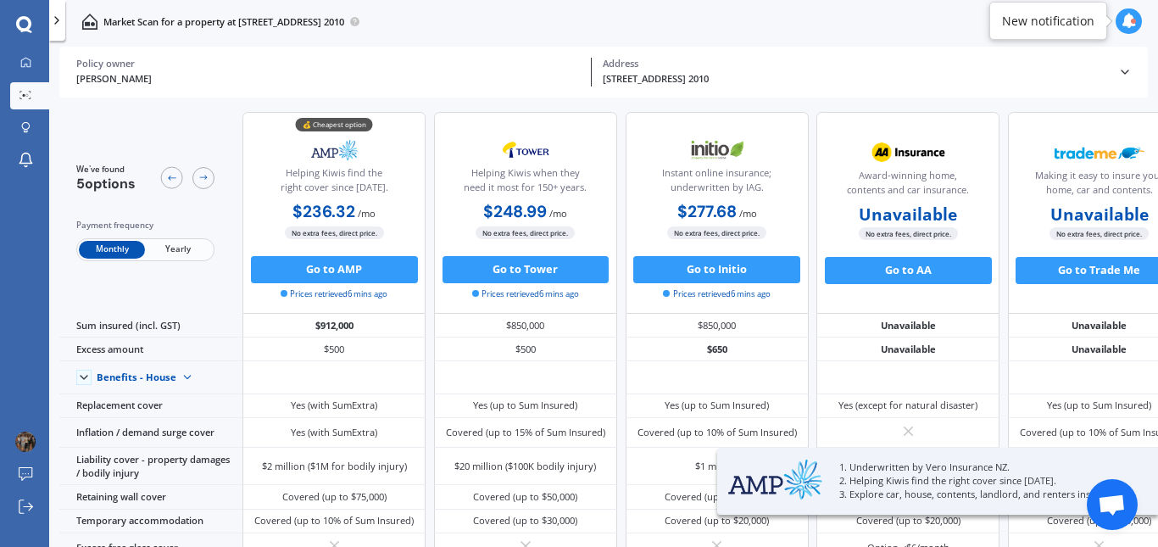
click at [177, 251] on span "Yearly" at bounding box center [178, 250] width 66 height 18
